Goal: Information Seeking & Learning: Learn about a topic

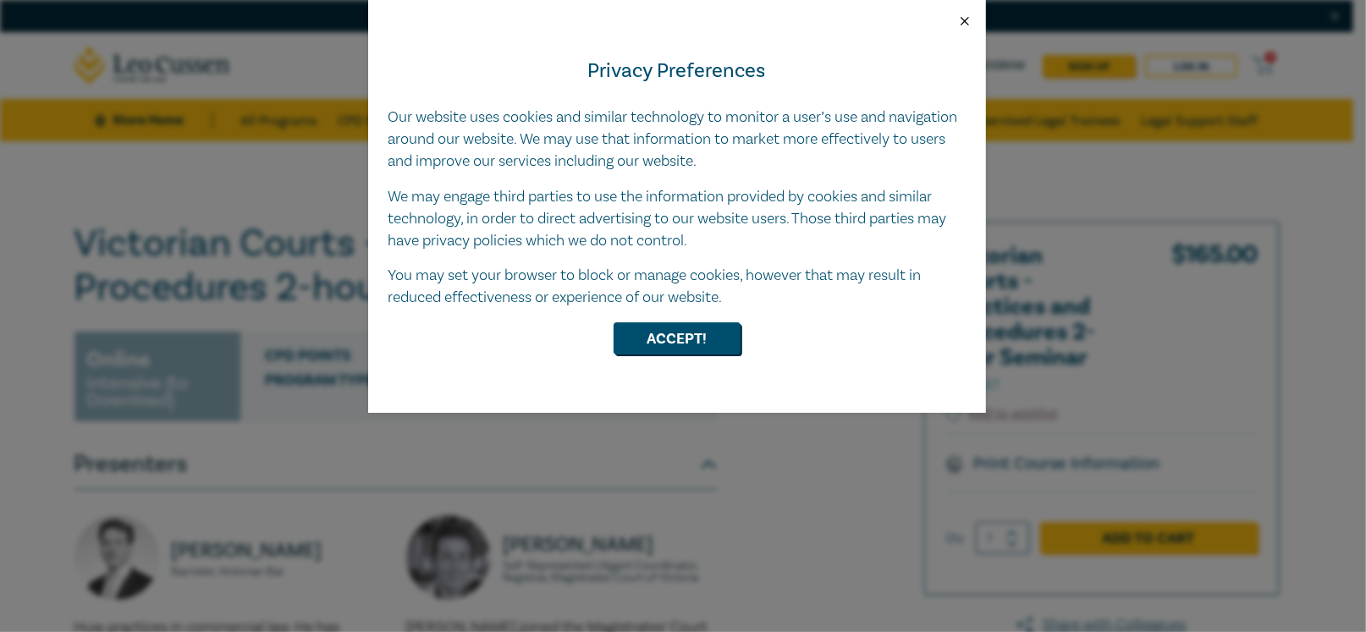
click at [966, 19] on button "Close" at bounding box center [964, 21] width 15 height 15
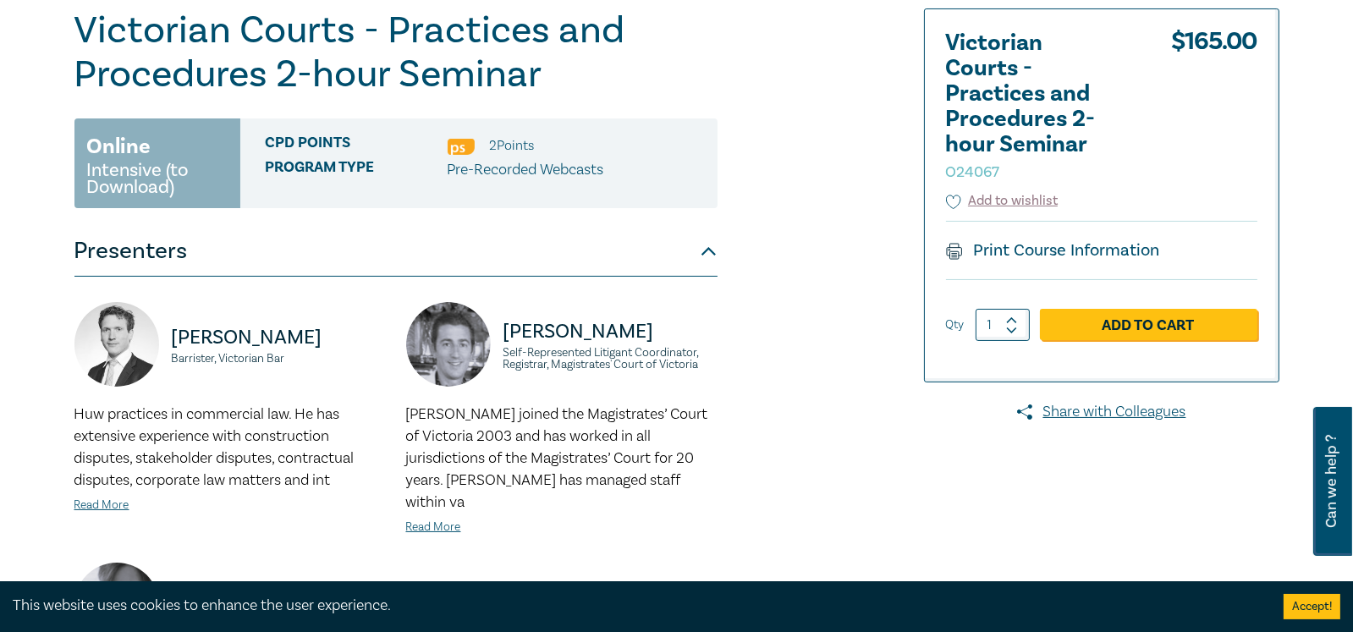
scroll to position [213, 0]
click at [441, 520] on link "Read More" at bounding box center [433, 527] width 55 height 15
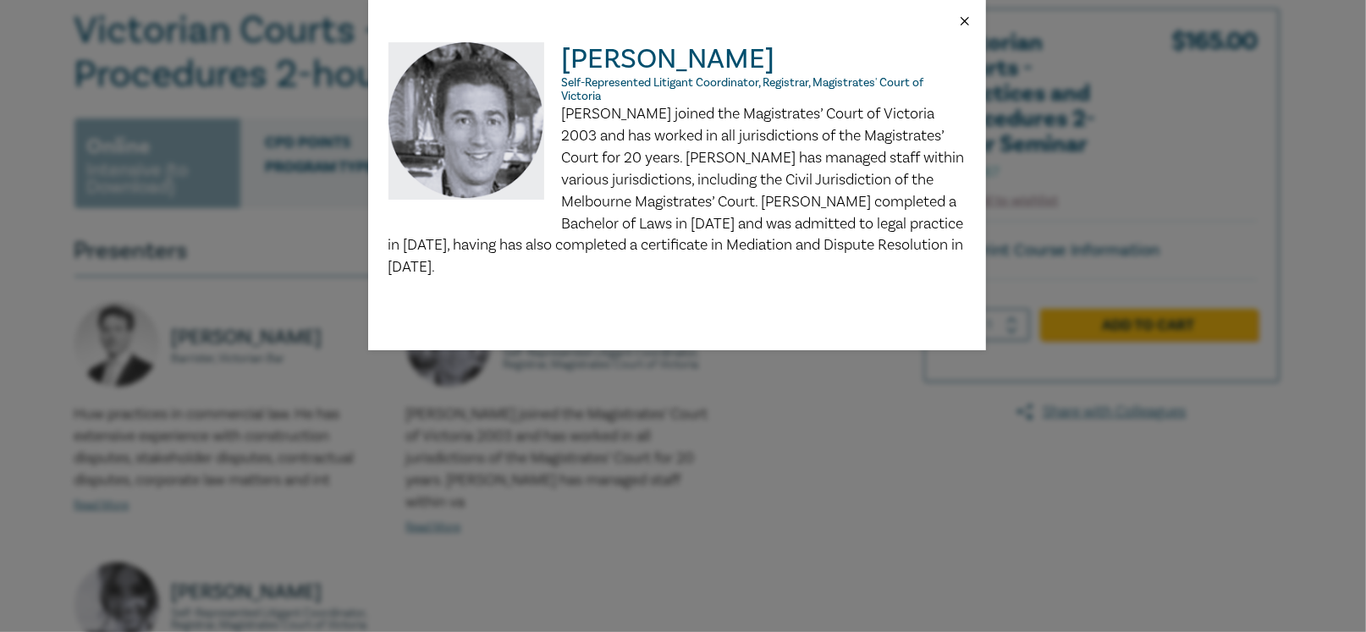
click at [962, 22] on button "Close" at bounding box center [964, 21] width 15 height 15
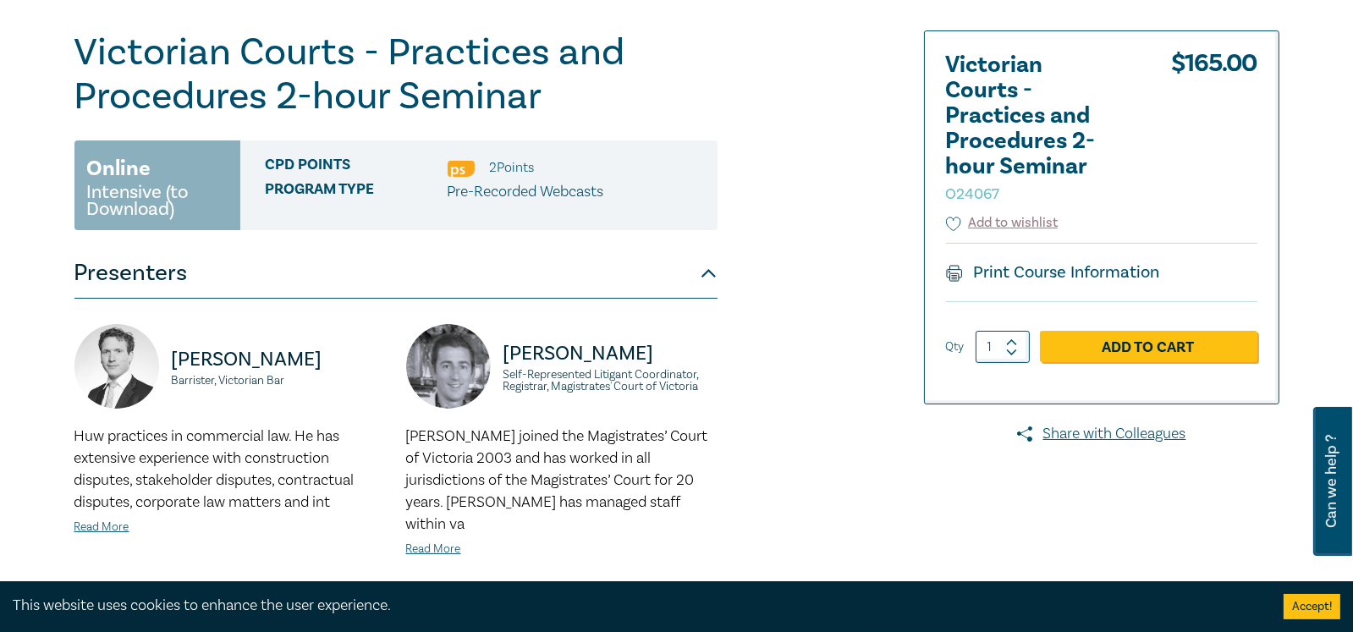
scroll to position [191, 0]
click at [432, 542] on link "Read More" at bounding box center [433, 549] width 55 height 15
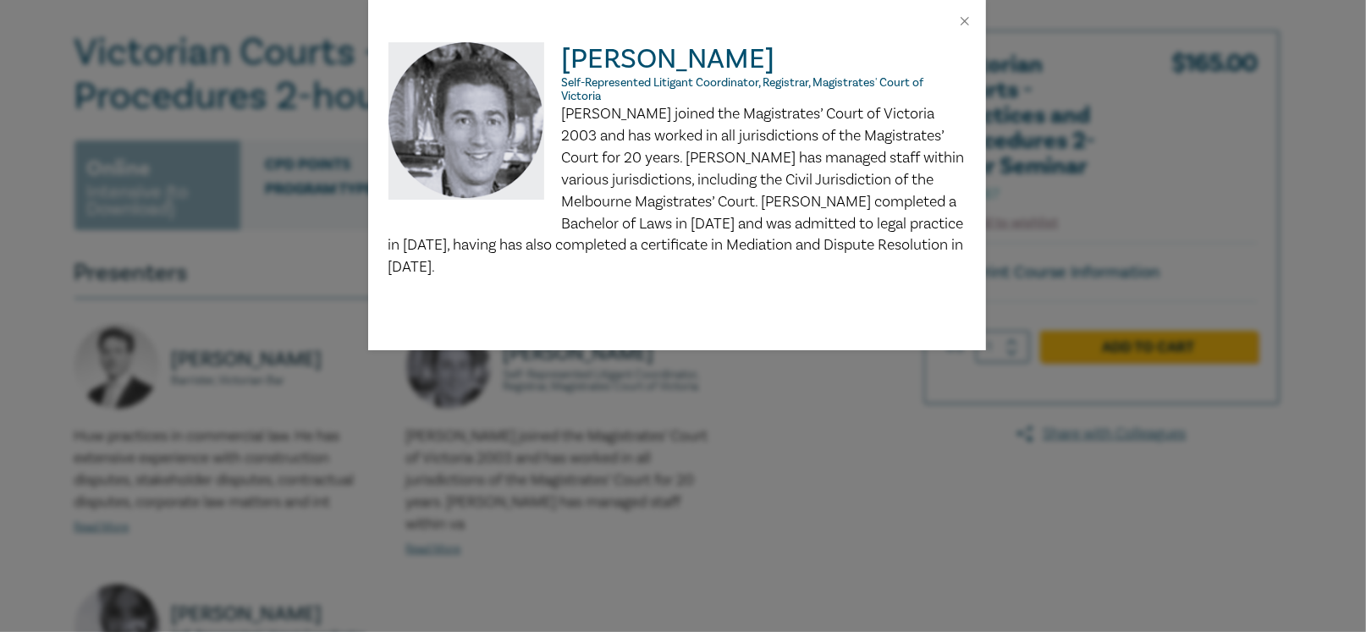
click at [869, 245] on p "[PERSON_NAME] joined the Magistrates’ Court of Victoria 2003 and has worked in …" at bounding box center [677, 190] width 577 height 175
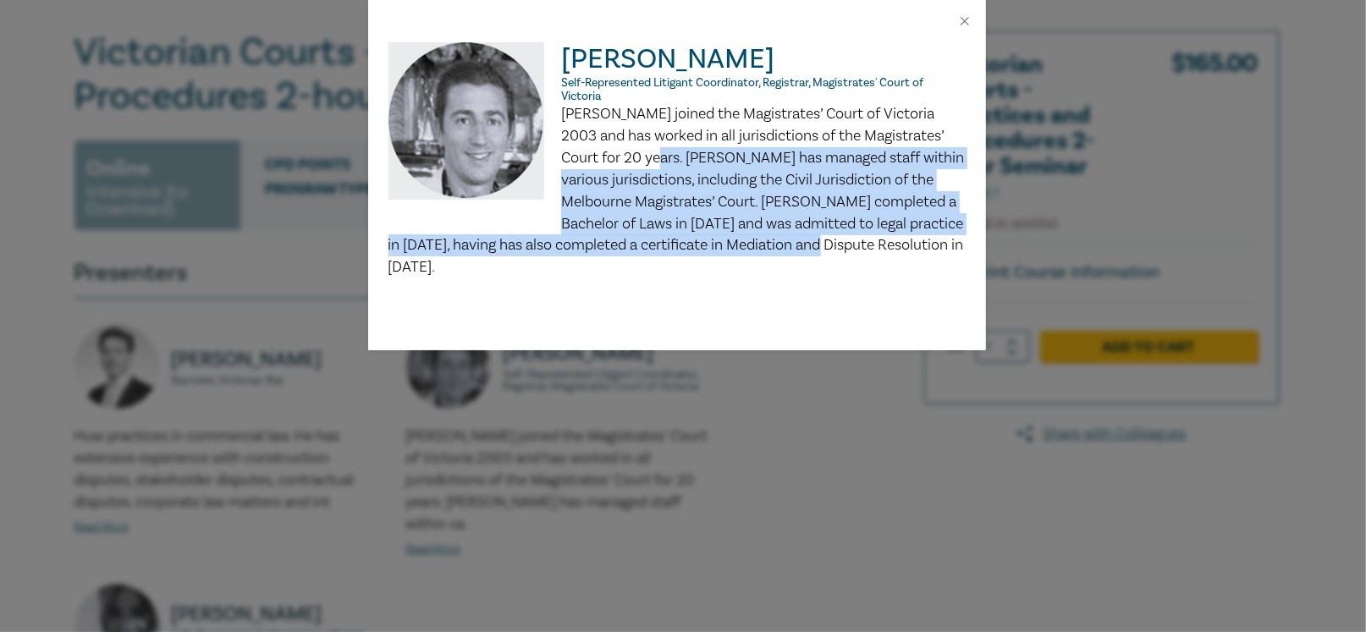
drag, startPoint x: 869, startPoint y: 245, endPoint x: 623, endPoint y: 160, distance: 260.5
click at [623, 160] on p "[PERSON_NAME] joined the Magistrates’ Court of Victoria 2003 and has worked in …" at bounding box center [677, 190] width 577 height 175
click at [748, 246] on span "[PERSON_NAME] joined the Magistrates’ Court of Victoria 2003 and has worked in …" at bounding box center [677, 190] width 576 height 173
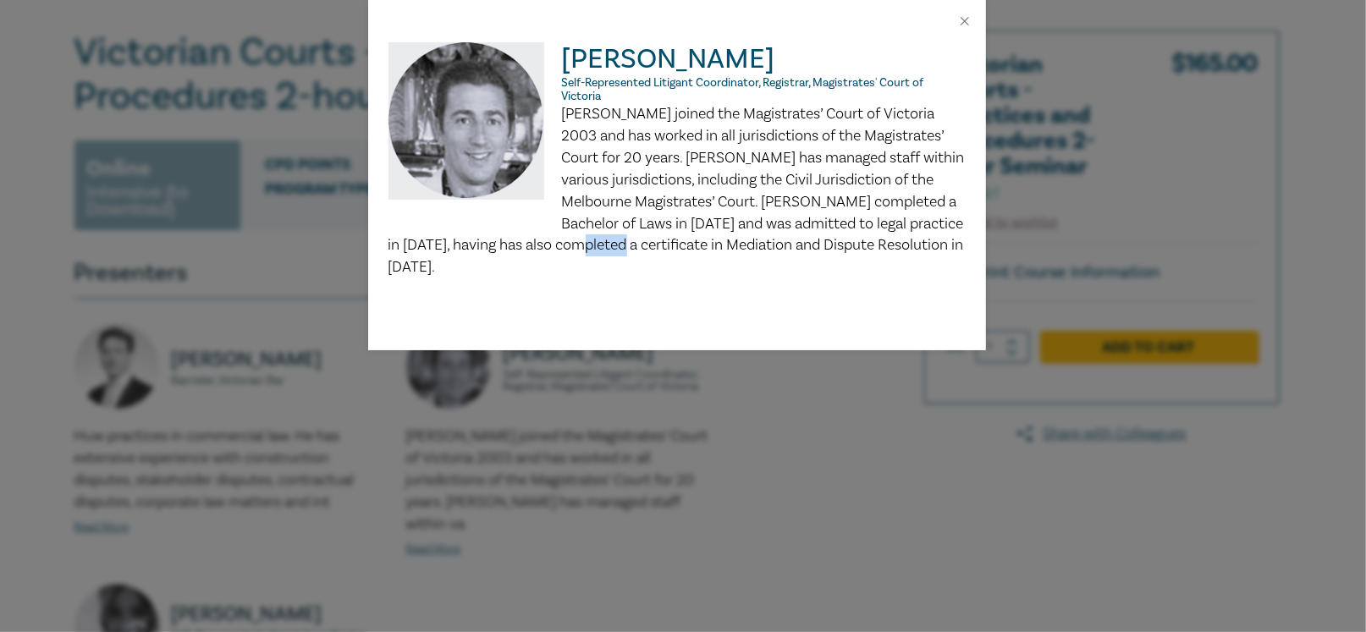
drag, startPoint x: 635, startPoint y: 238, endPoint x: 593, endPoint y: 237, distance: 42.3
click at [593, 237] on span "[PERSON_NAME] joined the Magistrates’ Court of Victoria 2003 and has worked in …" at bounding box center [677, 190] width 576 height 173
drag, startPoint x: 567, startPoint y: 236, endPoint x: 849, endPoint y: 252, distance: 282.3
click at [849, 252] on p "[PERSON_NAME] joined the Magistrates’ Court of Victoria 2003 and has worked in …" at bounding box center [677, 190] width 577 height 175
click at [962, 21] on button "Close" at bounding box center [964, 21] width 15 height 15
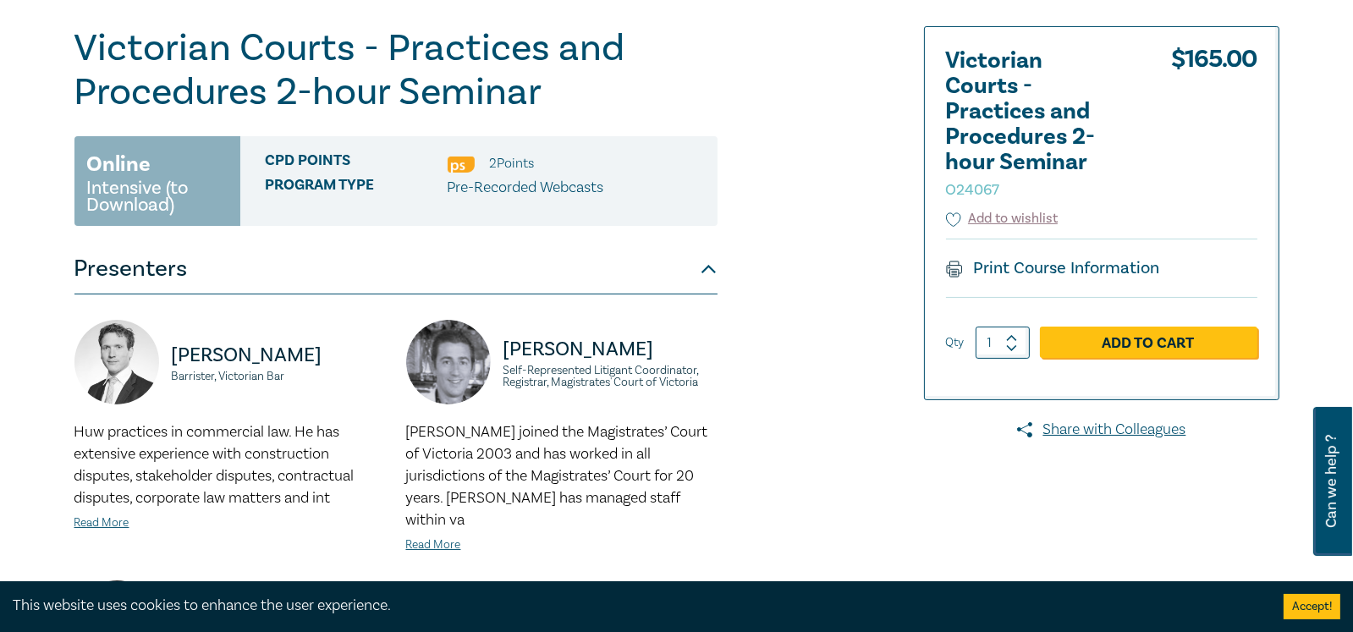
scroll to position [205, 0]
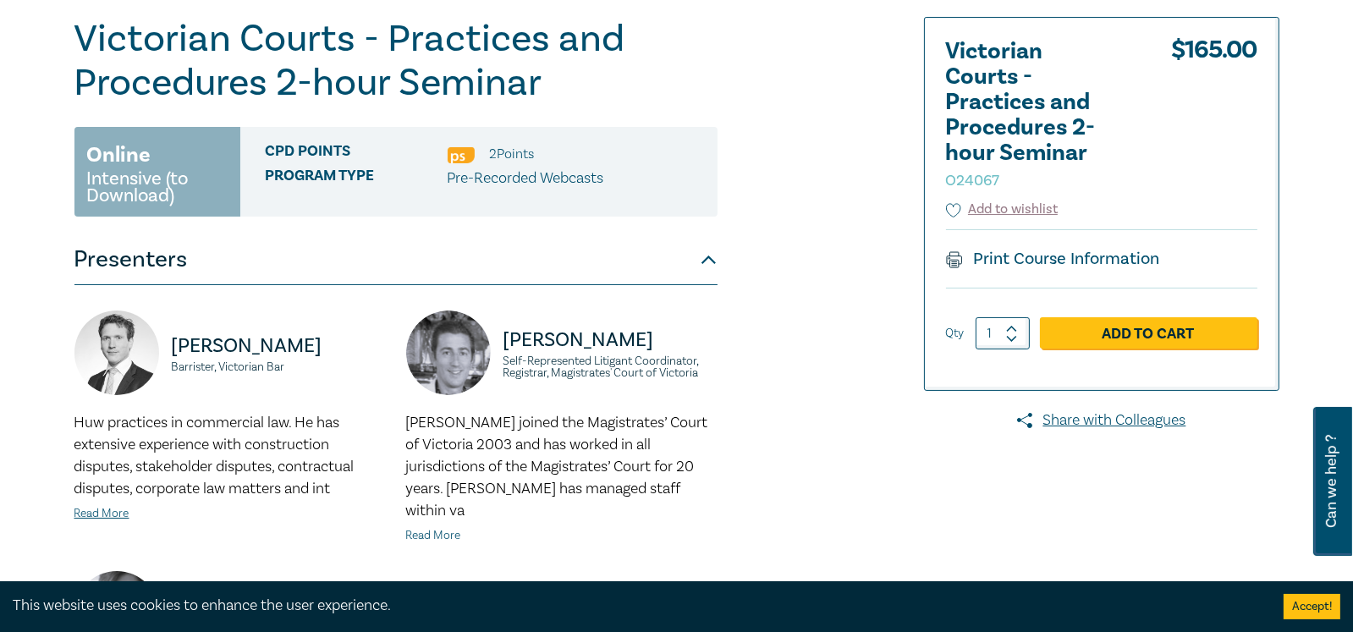
click at [442, 528] on link "Read More" at bounding box center [433, 535] width 55 height 15
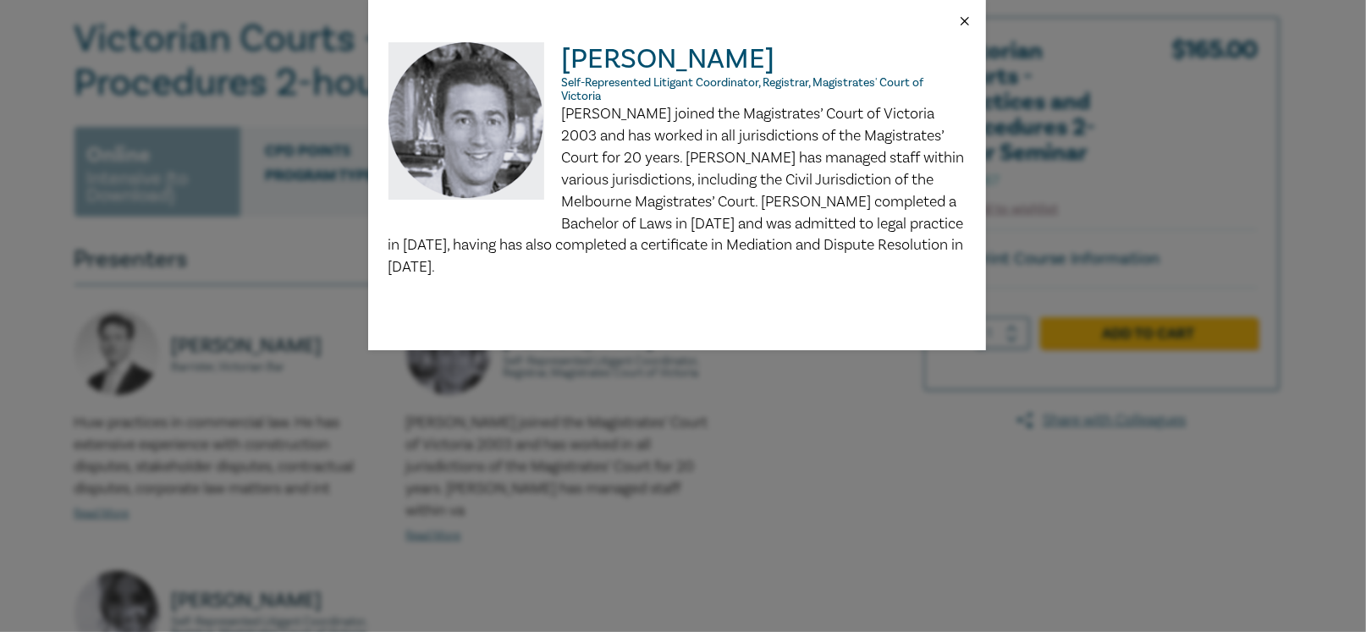
drag, startPoint x: 962, startPoint y: 20, endPoint x: 806, endPoint y: 176, distance: 220.9
click at [806, 176] on div "[PERSON_NAME] Self-Represented Litigant Coordinator, Registrar, Magistrates' Co…" at bounding box center [677, 175] width 618 height 350
drag, startPoint x: 785, startPoint y: 223, endPoint x: 754, endPoint y: 225, distance: 31.4
click at [754, 225] on span "[PERSON_NAME] joined the Magistrates’ Court of Victoria 2003 and has worked in …" at bounding box center [677, 190] width 576 height 173
click at [963, 19] on button "Close" at bounding box center [964, 21] width 15 height 15
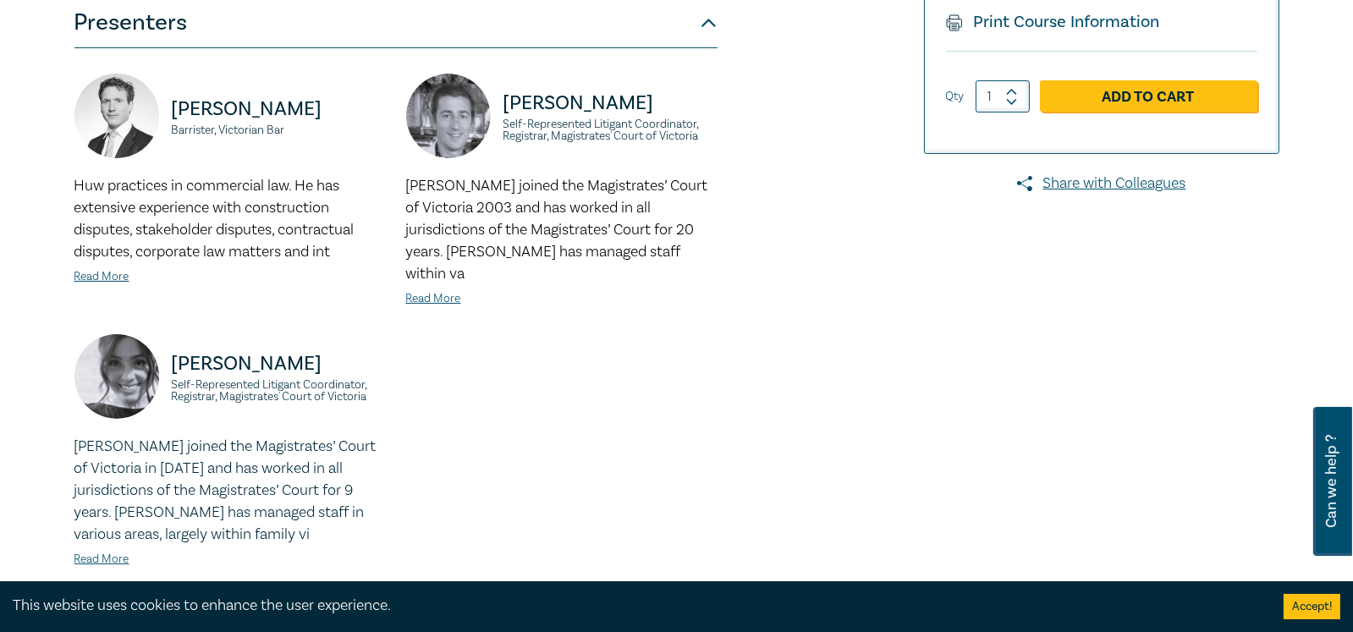
scroll to position [445, 0]
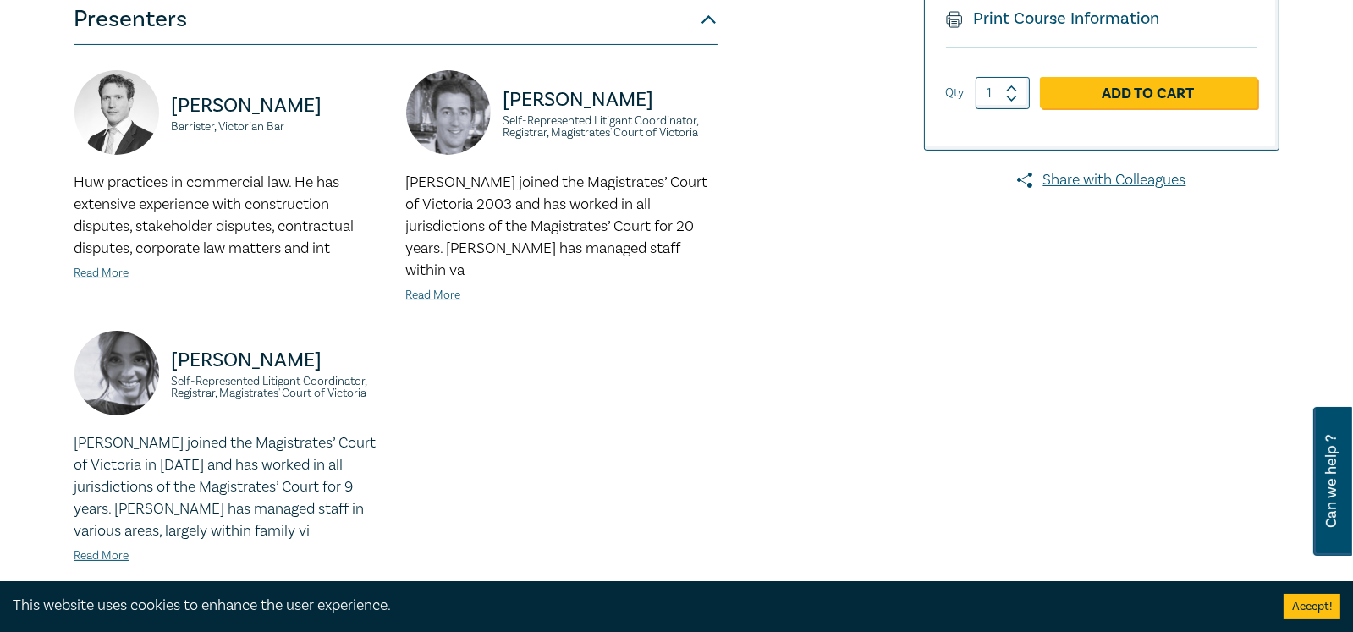
click at [718, 382] on div "Huw Watkins Barrister, Victorian Bar Huw practices in commercial law. He has ex…" at bounding box center [396, 330] width 664 height 521
